Goal: Complete application form: Complete application form

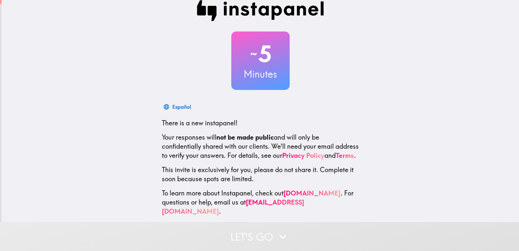
scroll to position [19, 0]
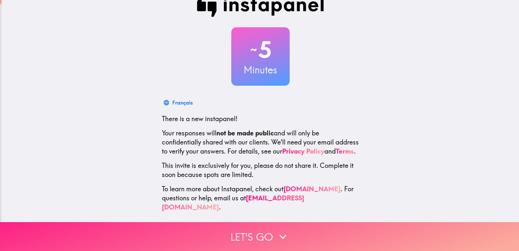
click at [224, 228] on button "Let's go" at bounding box center [259, 236] width 519 height 29
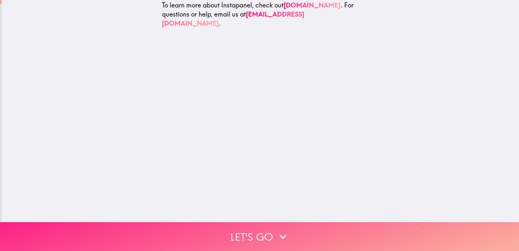
scroll to position [0, 0]
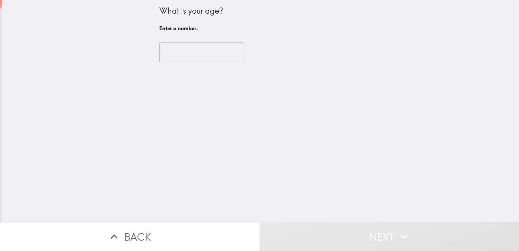
click at [189, 55] on input "number" at bounding box center [201, 52] width 85 height 20
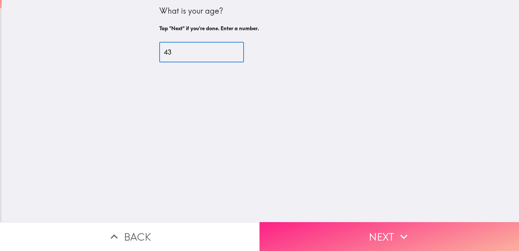
type input "43"
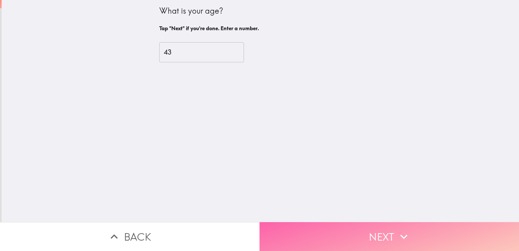
click at [327, 227] on button "Next" at bounding box center [388, 236] width 259 height 29
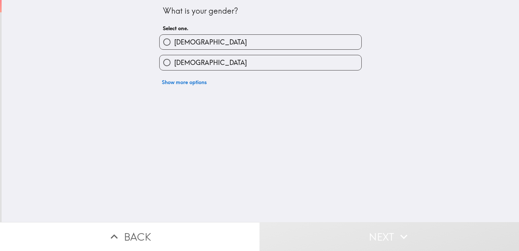
click at [162, 42] on input "[DEMOGRAPHIC_DATA]" at bounding box center [167, 42] width 15 height 15
radio input "true"
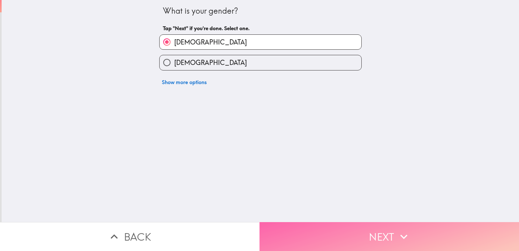
click at [320, 224] on button "Next" at bounding box center [388, 236] width 259 height 29
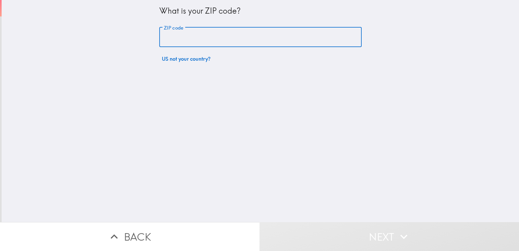
click at [226, 34] on input "ZIP code" at bounding box center [260, 37] width 202 height 20
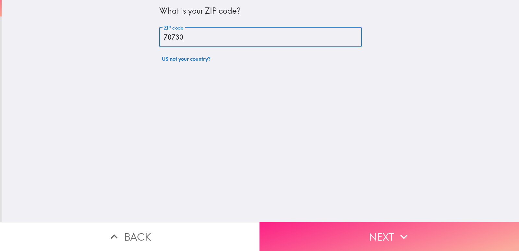
type input "70730"
click at [317, 222] on button "Next" at bounding box center [388, 236] width 259 height 29
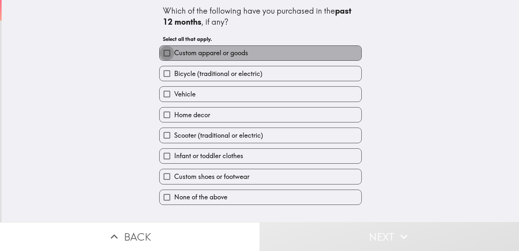
click at [164, 54] on input "Custom apparel or goods" at bounding box center [167, 53] width 15 height 15
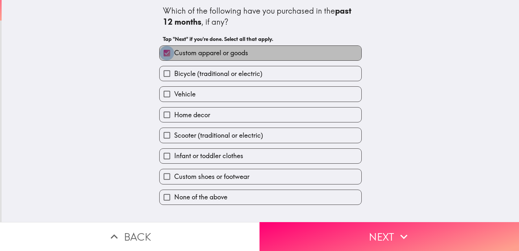
click at [163, 55] on input "Custom apparel or goods" at bounding box center [167, 53] width 15 height 15
checkbox input "false"
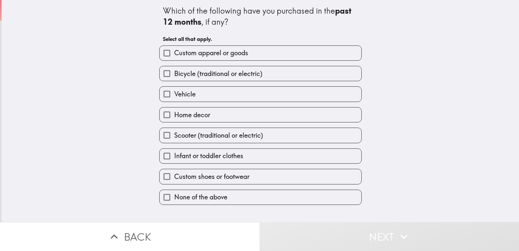
click at [164, 172] on input "Custom shoes or footwear" at bounding box center [167, 176] width 15 height 15
checkbox input "true"
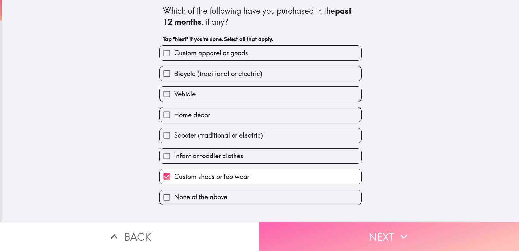
click at [288, 225] on button "Next" at bounding box center [388, 236] width 259 height 29
